Goal: Information Seeking & Learning: Learn about a topic

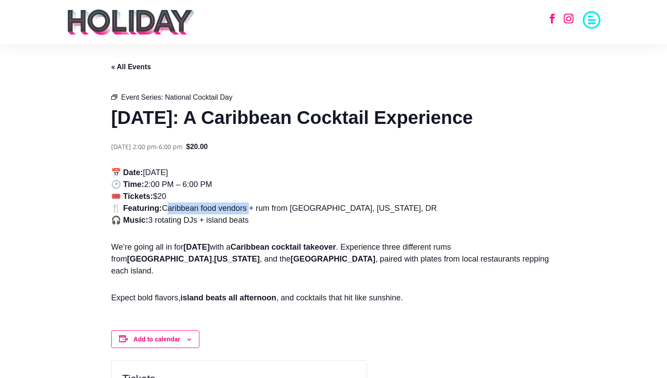
click at [122, 68] on link "« All Events" at bounding box center [131, 67] width 40 height 8
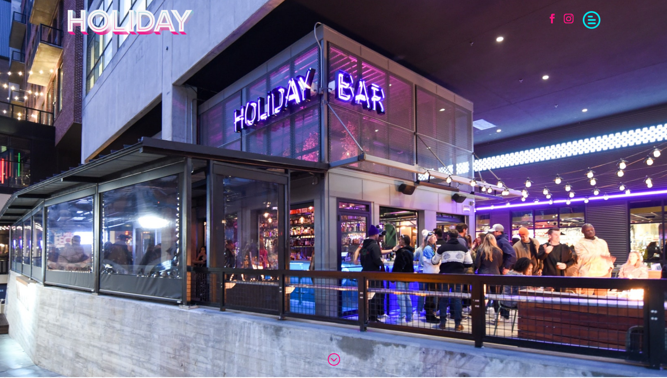
click at [598, 23] on span at bounding box center [592, 19] width 18 height 18
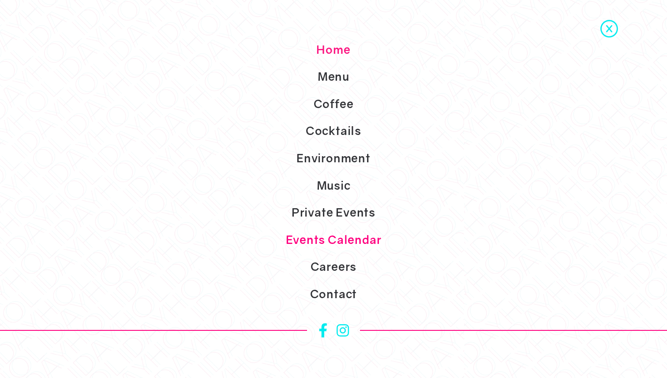
click at [337, 238] on link "Events Calendar" at bounding box center [333, 239] width 667 height 27
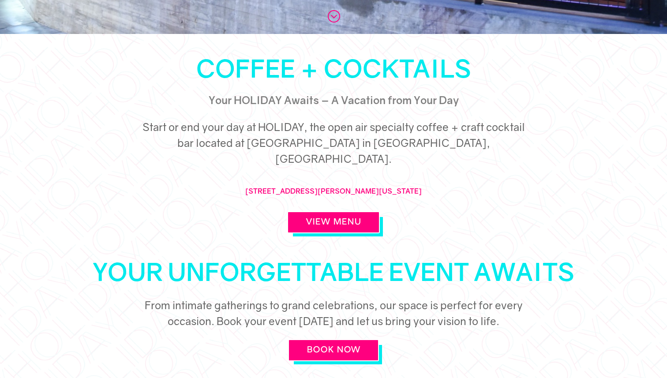
scroll to position [403, 0]
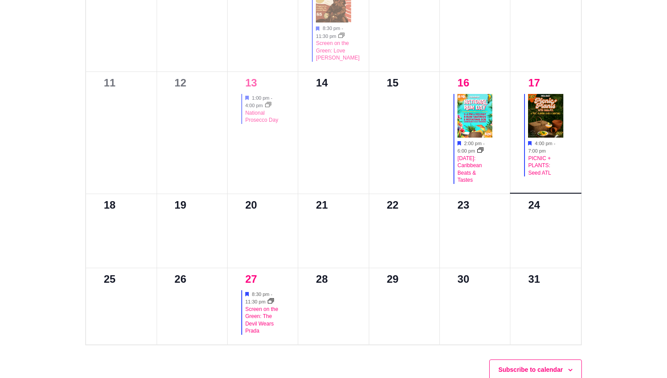
scroll to position [597, 0]
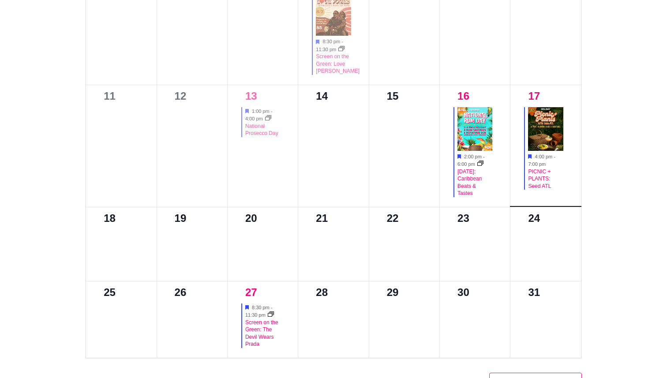
click at [0, 0] on img at bounding box center [0, 0] width 0 height 0
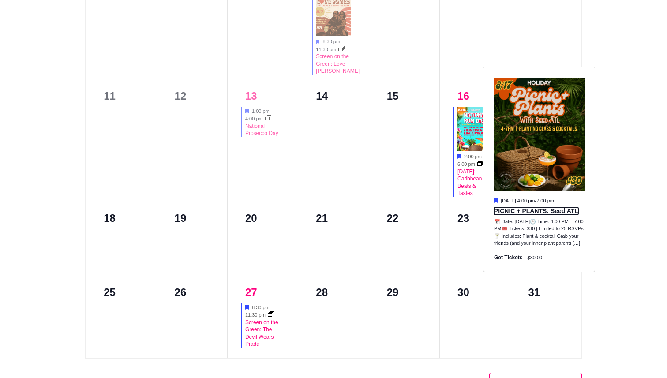
click at [531, 213] on link "PICNIC + PLANTS: Seed ATL" at bounding box center [536, 211] width 84 height 8
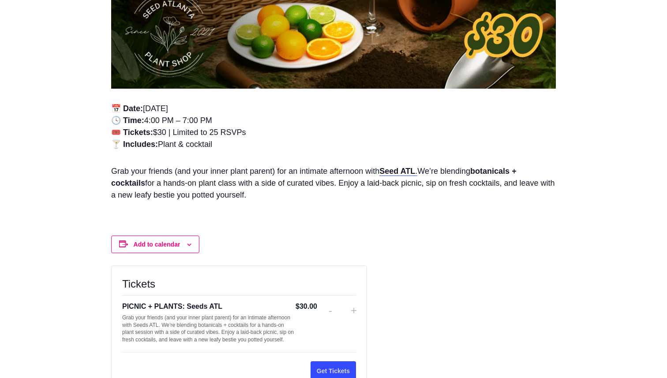
scroll to position [618, 0]
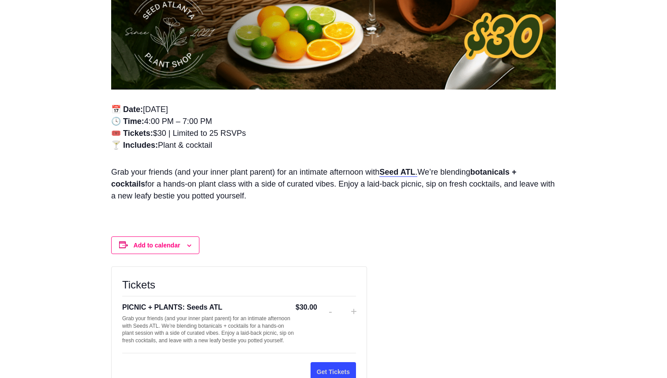
drag, startPoint x: 152, startPoint y: 132, endPoint x: 266, endPoint y: 135, distance: 113.9
click at [266, 135] on p "📅 Date: Sunday, August 17th 🕓 Time: 4:00 PM – 7:00 PM 🎟️ Tickets: $30 | Limited…" at bounding box center [333, 132] width 445 height 56
copy p "$30 | Limited to 25 RSVPs"
click at [264, 176] on p "Grab your friends (and your inner plant parent) for an intimate afternoon with …" at bounding box center [333, 188] width 445 height 44
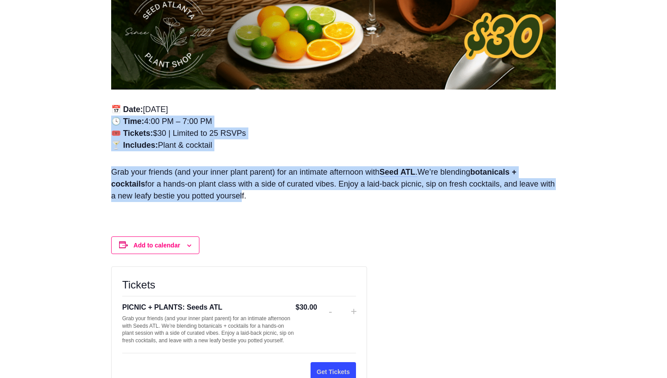
drag, startPoint x: 284, startPoint y: 198, endPoint x: 108, endPoint y: 124, distance: 191.7
click at [108, 124] on section "« All Events PICNIC + PLANTS: Seed ATL August 17 @ 4:00 pm - 7:00 pm $30.00 « N…" at bounding box center [333, 204] width 463 height 1556
copy div "🕓 Time: 4:00 PM – 7:00 PM 🎟️ Tickets: $30 | Limited to 25 RSVPs 🍸 Includes: Pla…"
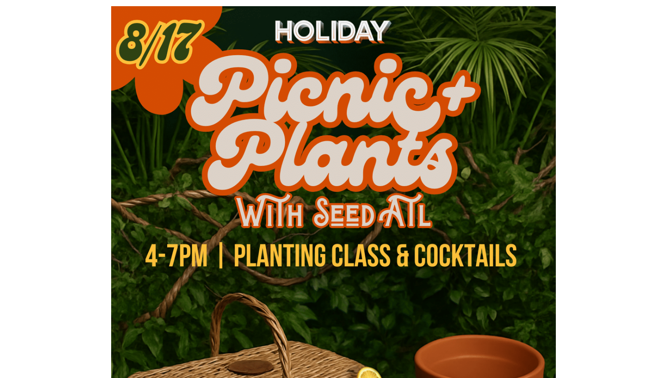
scroll to position [145, 0]
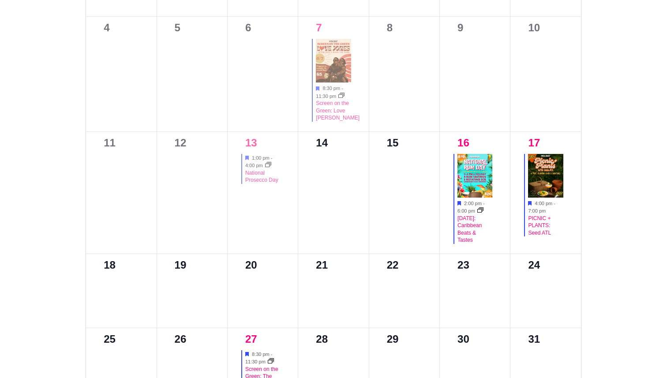
scroll to position [552, 0]
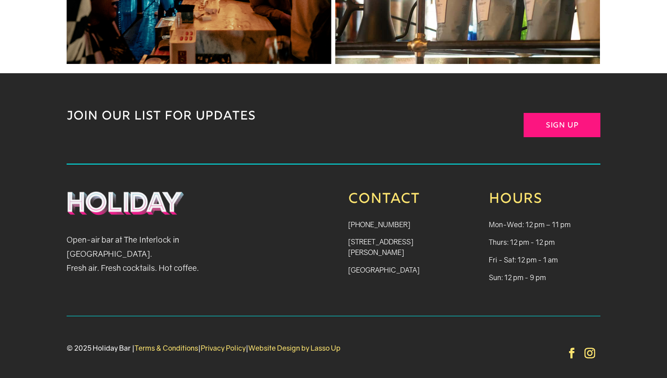
scroll to position [1915, 0]
